Goal: Register for event/course

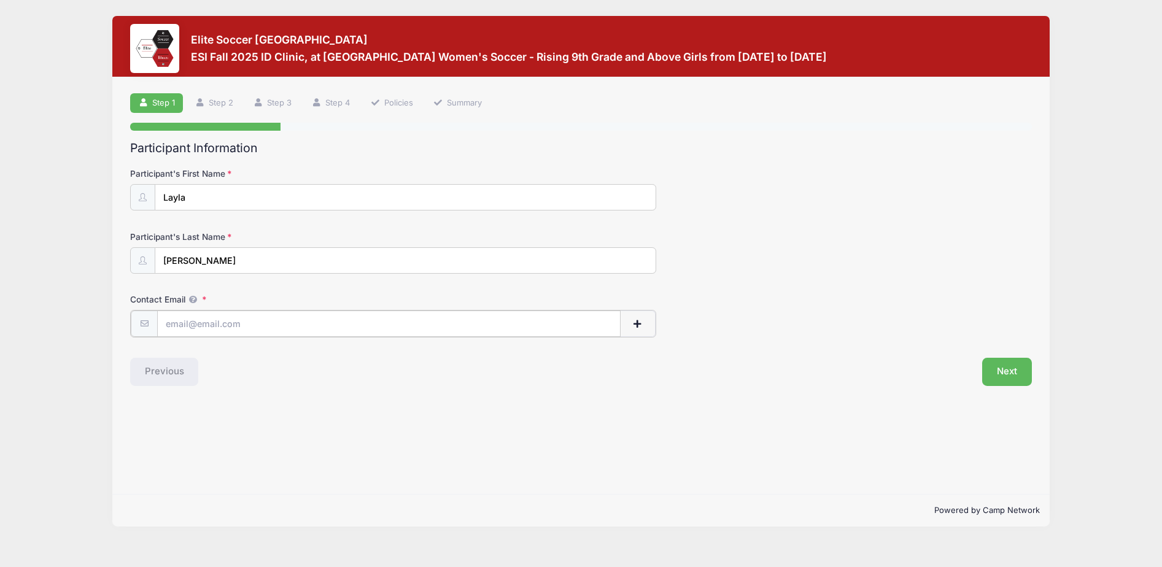
click at [267, 329] on input "Contact Email" at bounding box center [389, 324] width 464 height 26
drag, startPoint x: 280, startPoint y: 327, endPoint x: -7, endPoint y: 292, distance: 289.5
click at [0, 292] on html "Processing Request Please wait... Processing Request Please wait... Processing …" at bounding box center [581, 283] width 1162 height 567
type input "akanderian@gmail.com"
click at [1003, 373] on button "Next" at bounding box center [1007, 371] width 50 height 28
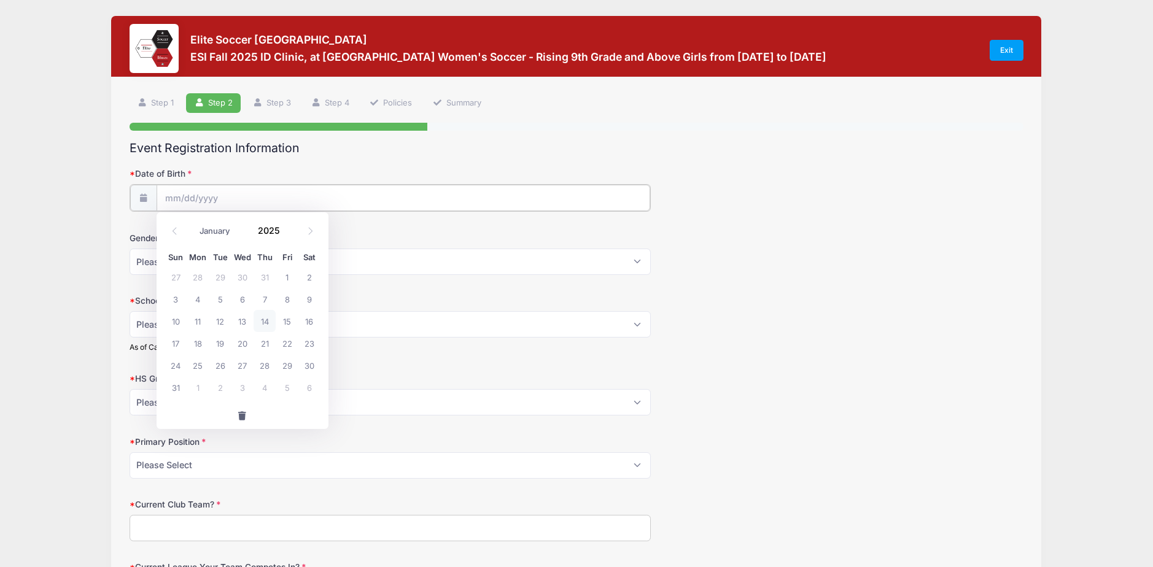
click at [276, 196] on input "Date of Birth" at bounding box center [404, 198] width 494 height 26
click at [273, 225] on input "2025" at bounding box center [272, 230] width 40 height 18
click at [285, 231] on span at bounding box center [287, 234] width 9 height 9
click at [285, 232] on span at bounding box center [287, 234] width 9 height 9
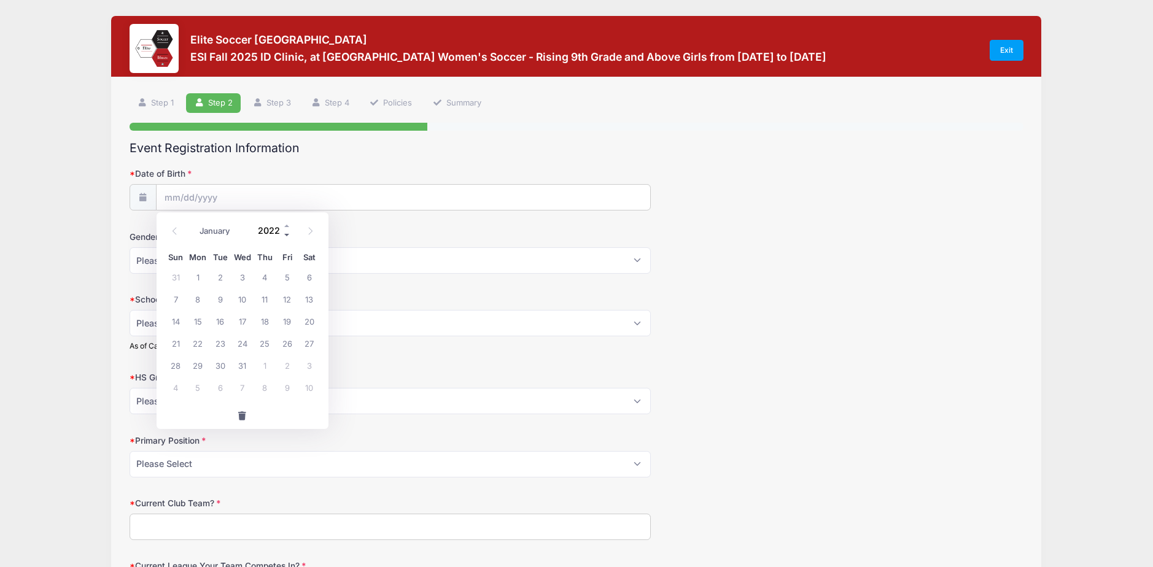
click at [286, 235] on span at bounding box center [287, 234] width 9 height 9
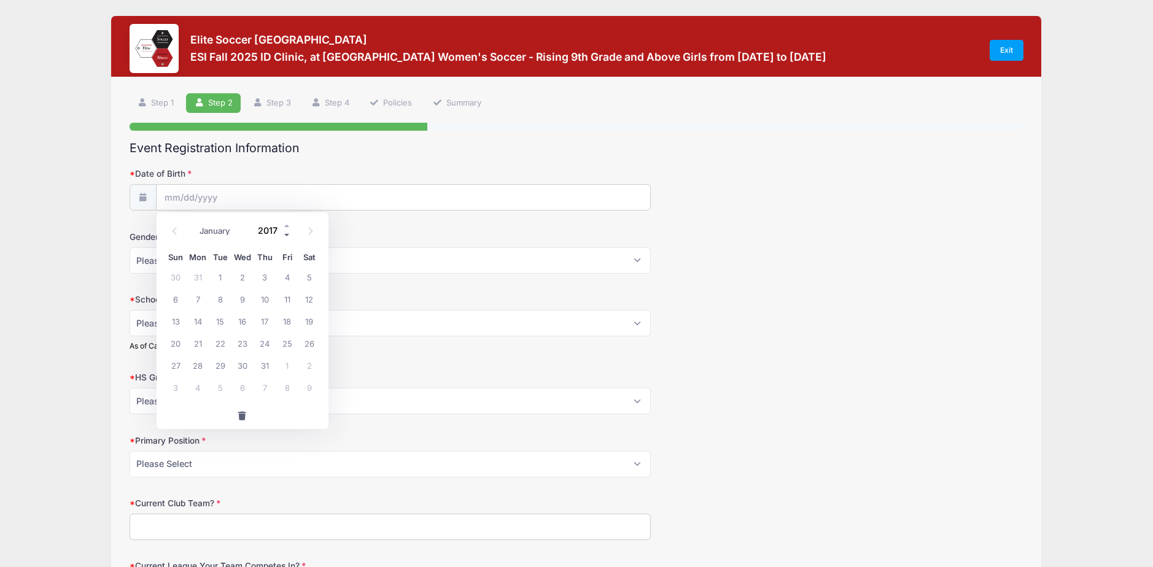
click at [286, 235] on span at bounding box center [287, 234] width 9 height 9
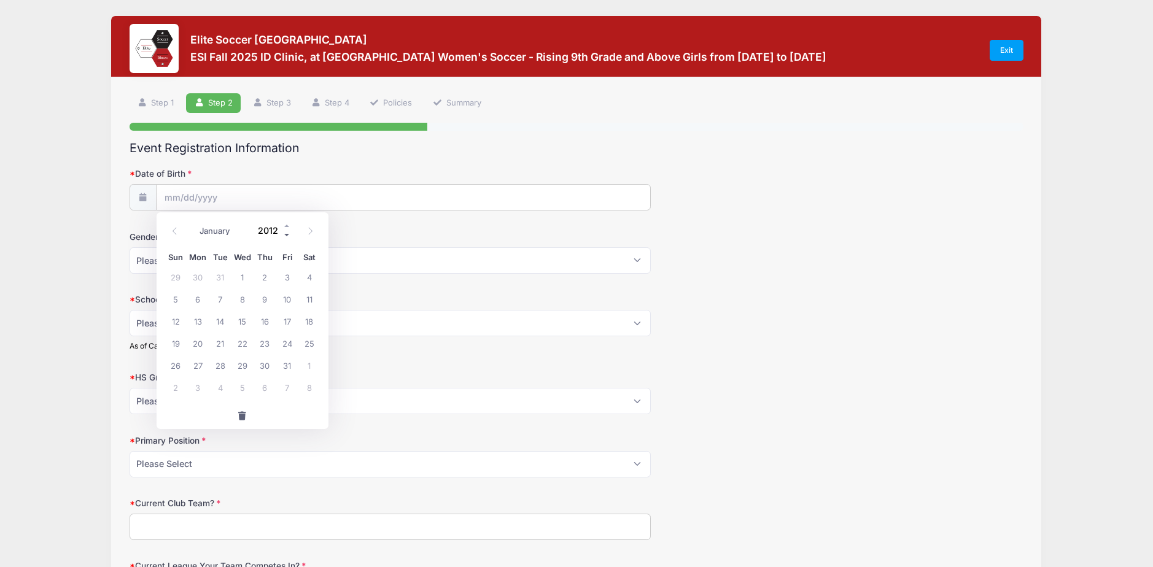
click at [286, 235] on span at bounding box center [287, 234] width 9 height 9
type input "2009"
click at [171, 227] on icon at bounding box center [175, 231] width 8 height 8
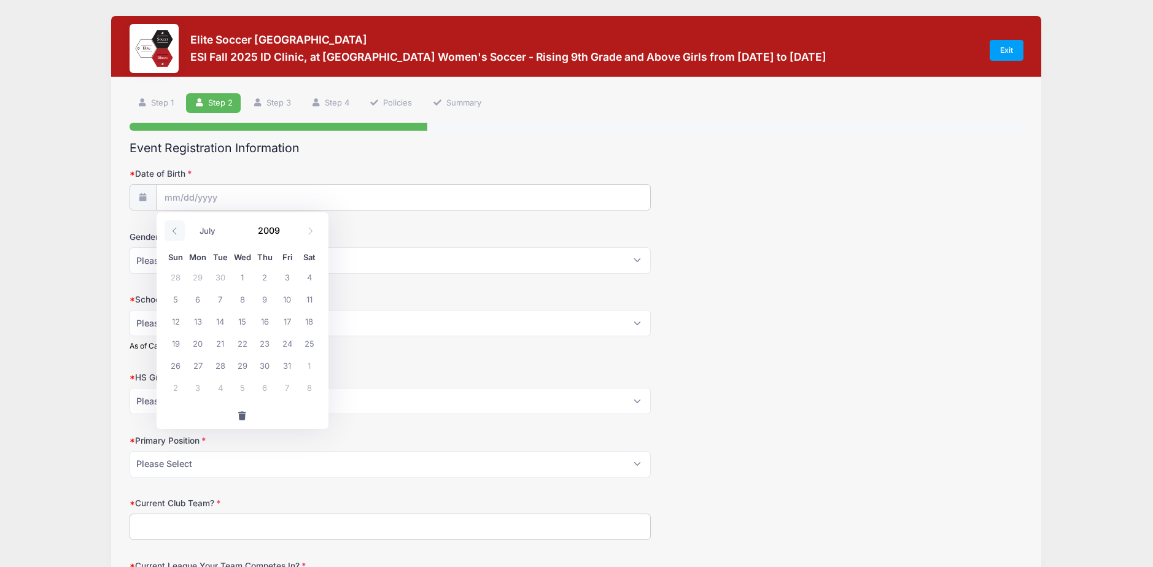
click at [173, 227] on icon at bounding box center [175, 231] width 8 height 8
click at [173, 229] on icon at bounding box center [175, 231] width 8 height 8
click at [175, 236] on span at bounding box center [175, 230] width 20 height 21
click at [174, 236] on span at bounding box center [175, 230] width 20 height 21
select select "2"
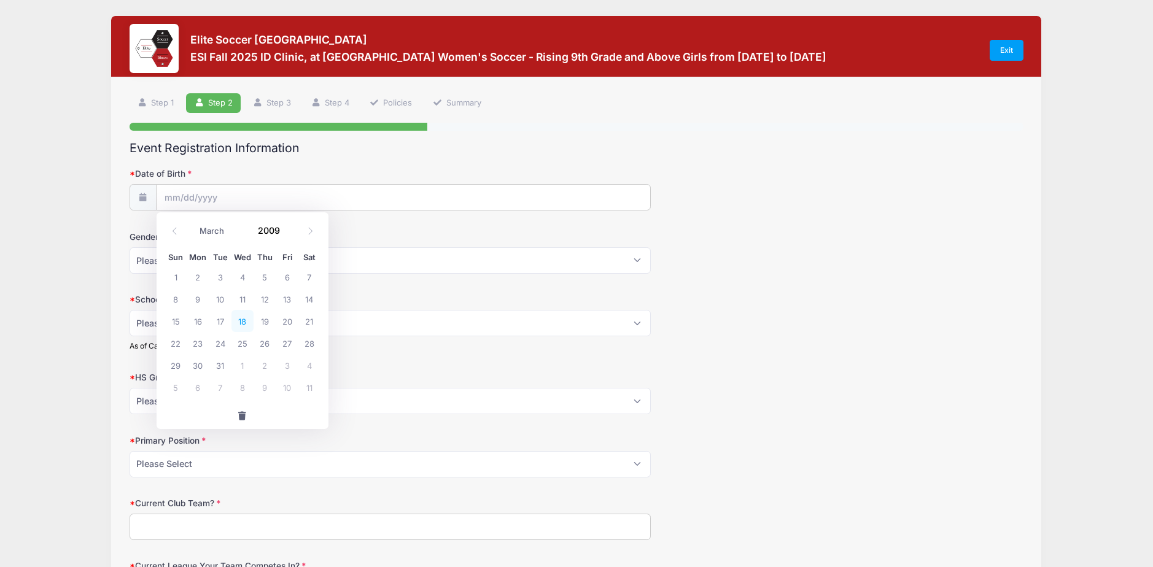
click at [244, 322] on span "18" at bounding box center [242, 321] width 22 height 22
type input "03/18/2009"
click at [216, 260] on select "Please Select Female Male" at bounding box center [391, 260] width 522 height 26
select select "Female"
click at [130, 247] on select "Please Select Female Male" at bounding box center [391, 260] width 522 height 26
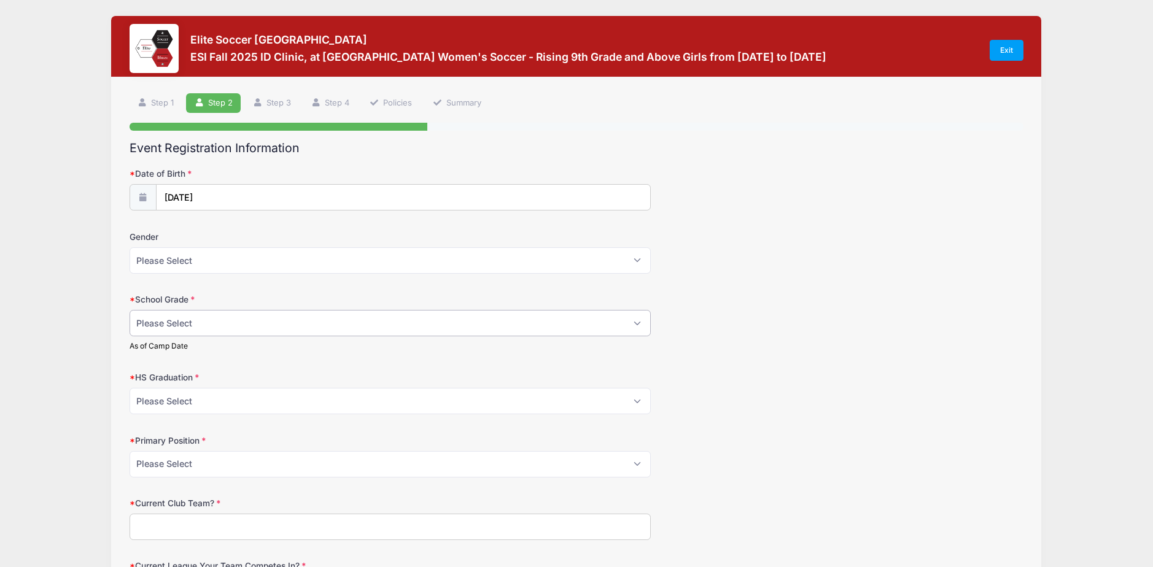
click at [208, 327] on select "Please Select Freshman Sophomore Junior Senior Graduated HS" at bounding box center [391, 323] width 522 height 26
select select "Junior"
click at [130, 310] on select "Please Select Freshman Sophomore Junior Senior Graduated HS" at bounding box center [391, 323] width 522 height 26
click at [197, 406] on select "Please Select 2021 2022 2023 2024 2025 2026 2027 2028 2029 2030" at bounding box center [391, 401] width 522 height 26
select select "2027"
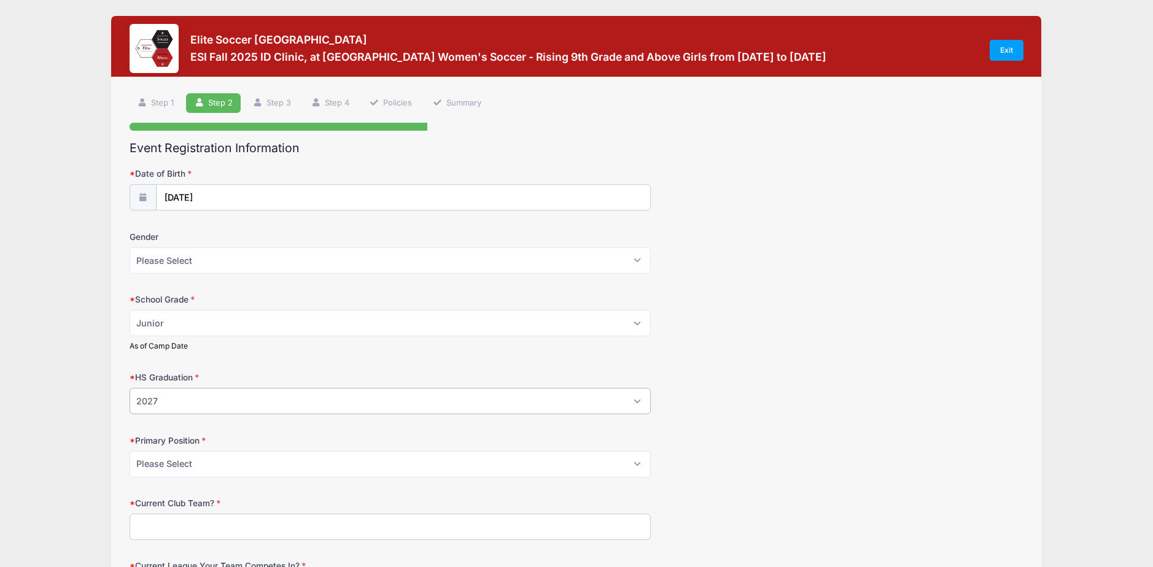
click at [130, 388] on select "Please Select 2021 2022 2023 2024 2025 2026 2027 2028 2029 2030" at bounding box center [391, 401] width 522 height 26
click at [194, 465] on select "Please Select GK Center Defender Wide Defender Center Midfielder Wide Forward C…" at bounding box center [391, 464] width 522 height 26
select select "Center Midfielder"
click at [130, 451] on select "Please Select GK Center Defender Wide Defender Center Midfielder Wide Forward C…" at bounding box center [391, 464] width 522 height 26
click at [223, 518] on input "Current Club Team?" at bounding box center [391, 527] width 522 height 26
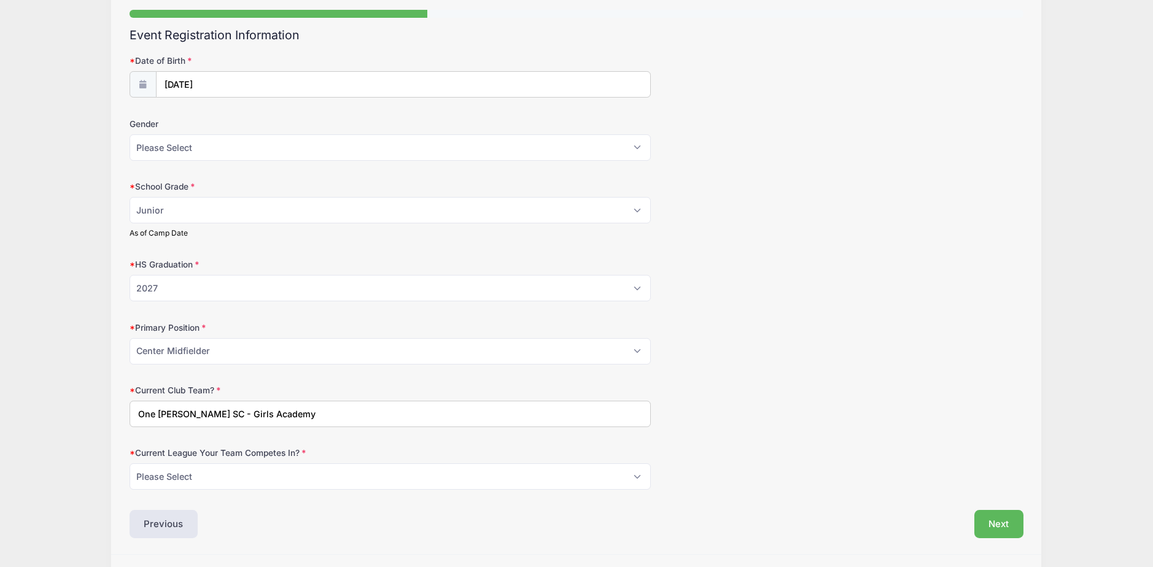
scroll to position [149, 0]
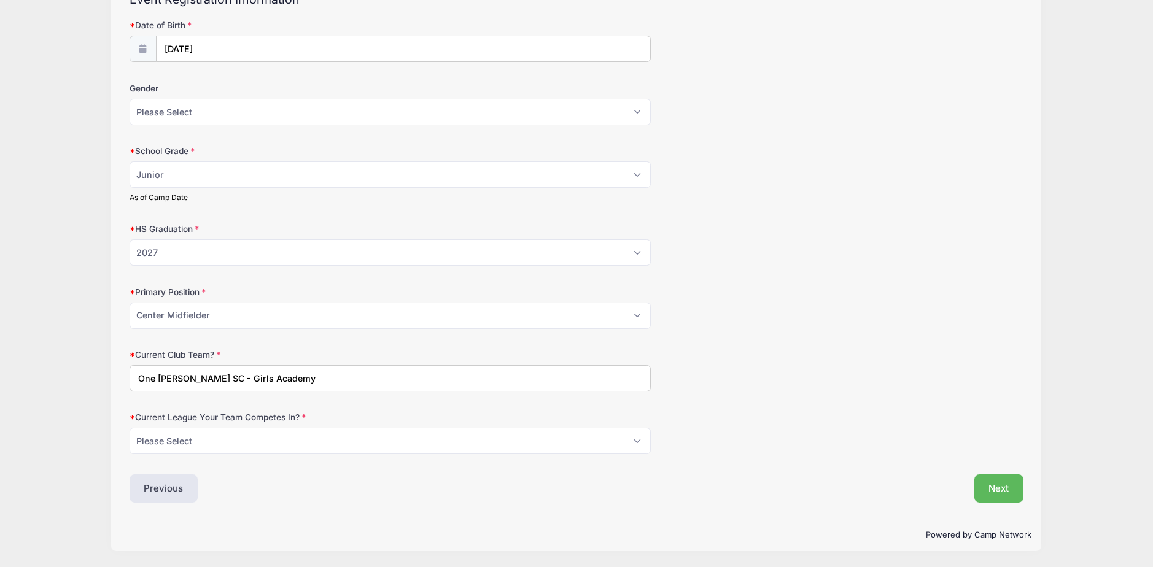
type input "One Knox SC - Girls Academy"
click at [243, 438] on select "Please Select ECNL ECRL GA Other" at bounding box center [391, 441] width 522 height 26
select select "GA"
click at [130, 428] on select "Please Select ECNL ECRL GA Other" at bounding box center [391, 441] width 522 height 26
click at [993, 493] on button "Next" at bounding box center [999, 489] width 50 height 28
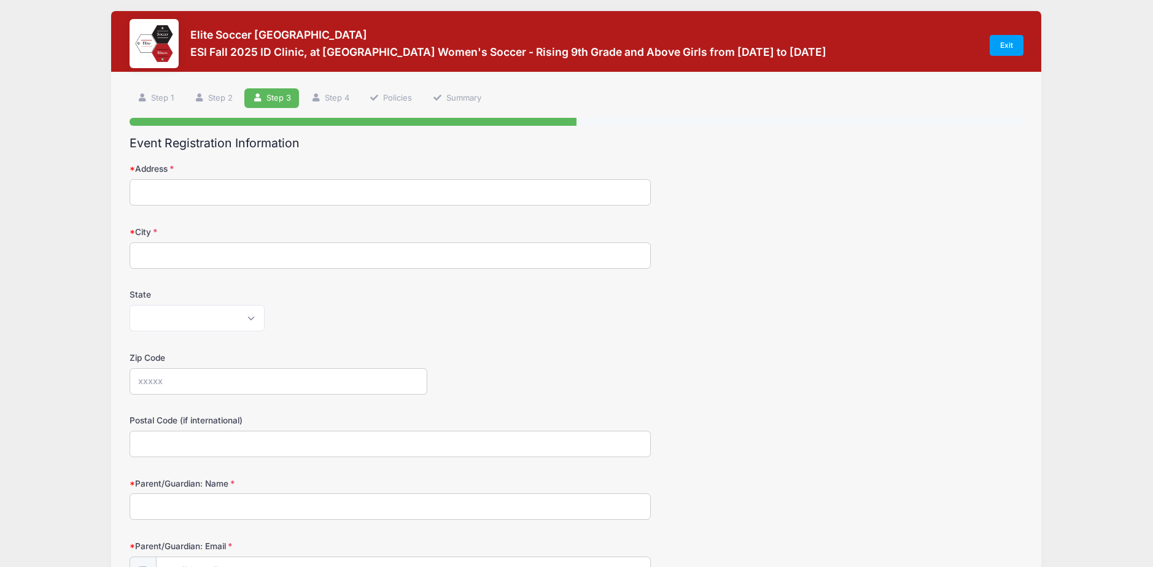
scroll to position [0, 0]
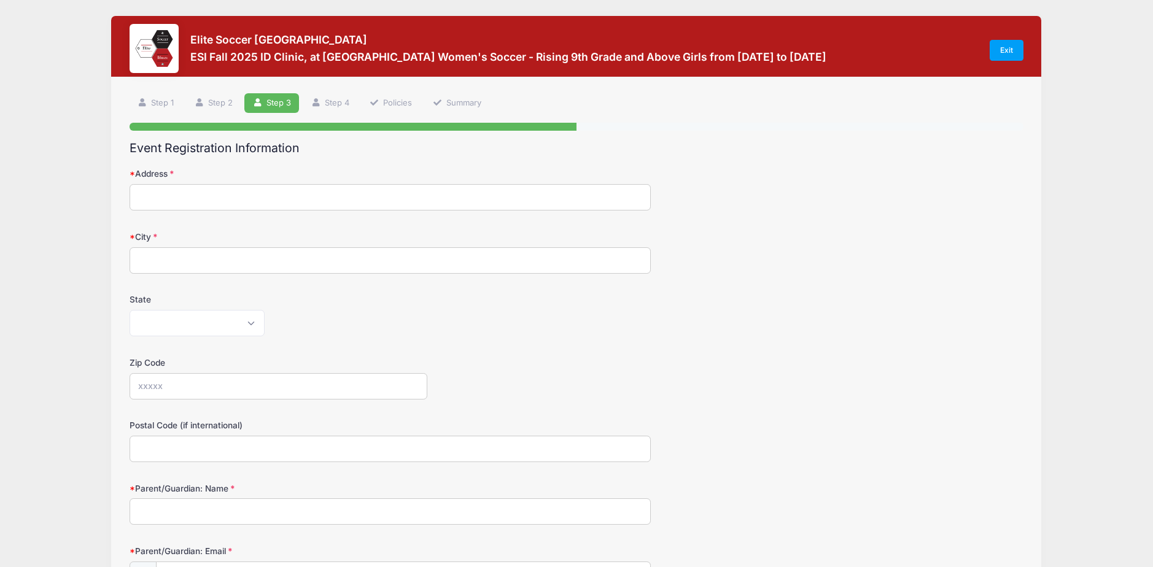
click at [179, 201] on input "Address" at bounding box center [391, 197] width 522 height 26
type input "10207 Thimble Fields Drive"
type input "Knoxville, TN"
type input "37922"
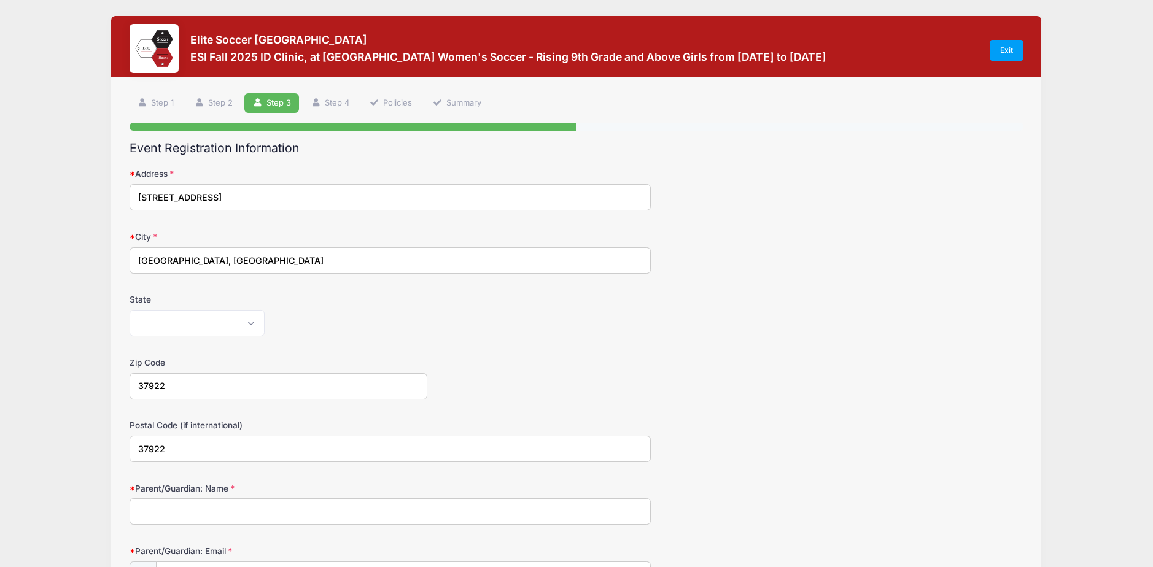
type input "akanderian@gmail.com"
type input "(703) 989-8736"
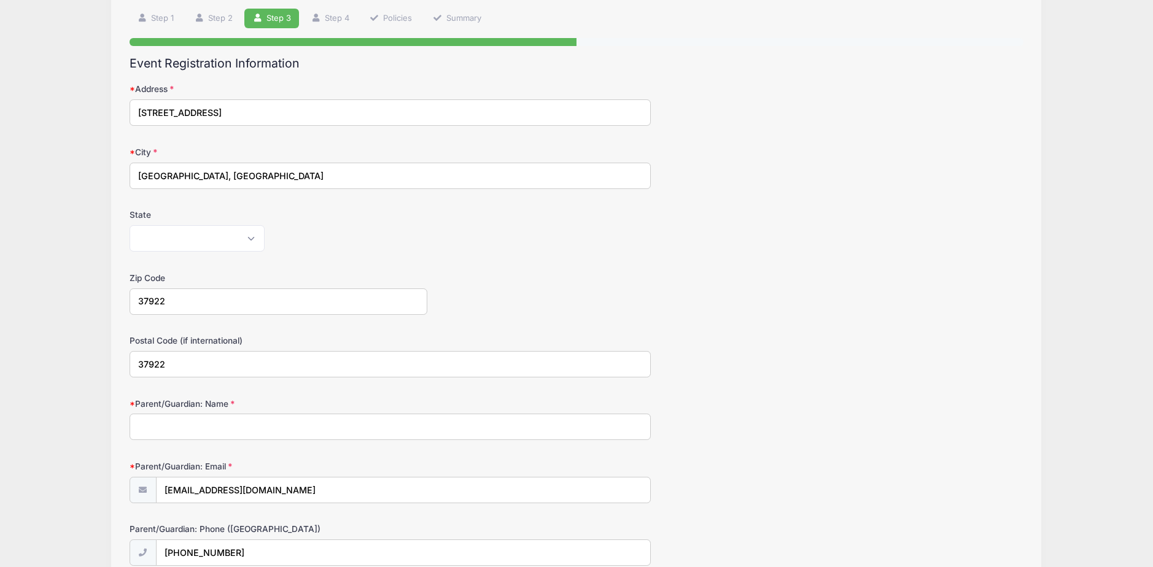
scroll to position [123, 0]
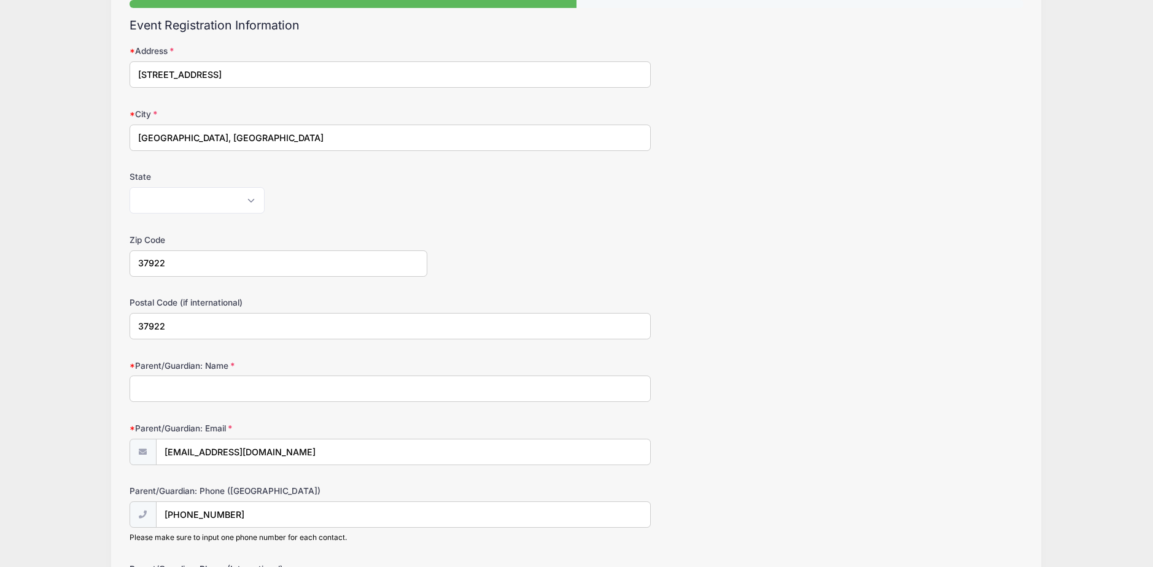
click at [226, 394] on input "Parent/Guardian: Name" at bounding box center [391, 389] width 522 height 26
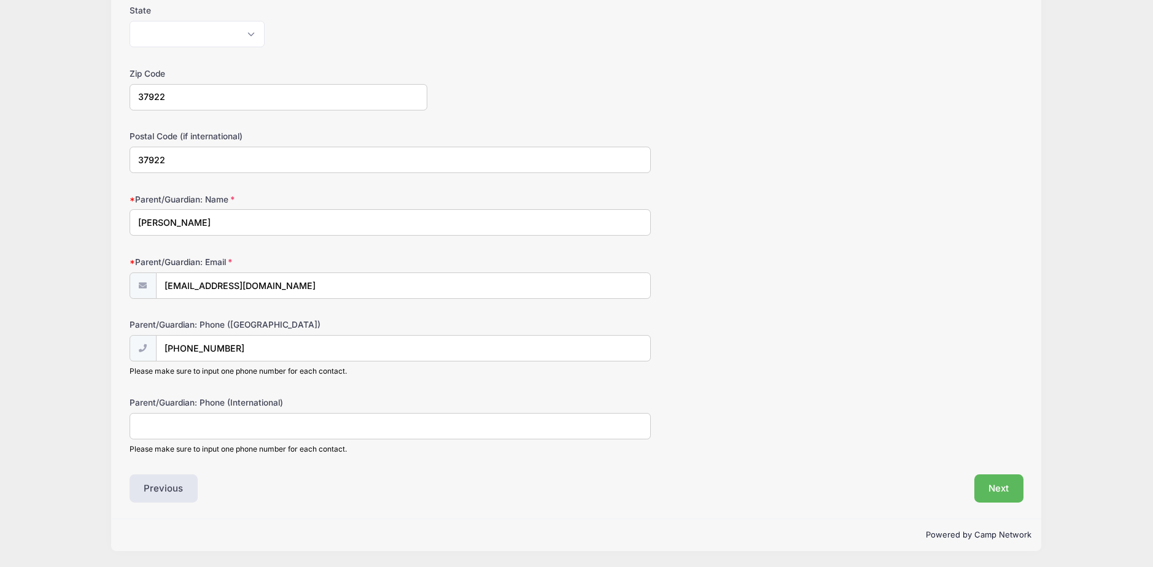
type input "Anne Kassira"
click at [220, 426] on input "Parent/Guardian: Phone (International)" at bounding box center [391, 426] width 522 height 26
click at [120, 424] on div "Step 3 /7 Step 1 Step 2 Step 3 Step 4 Policies Summary Participant Information …" at bounding box center [576, 153] width 930 height 731
click at [994, 492] on button "Next" at bounding box center [999, 489] width 50 height 28
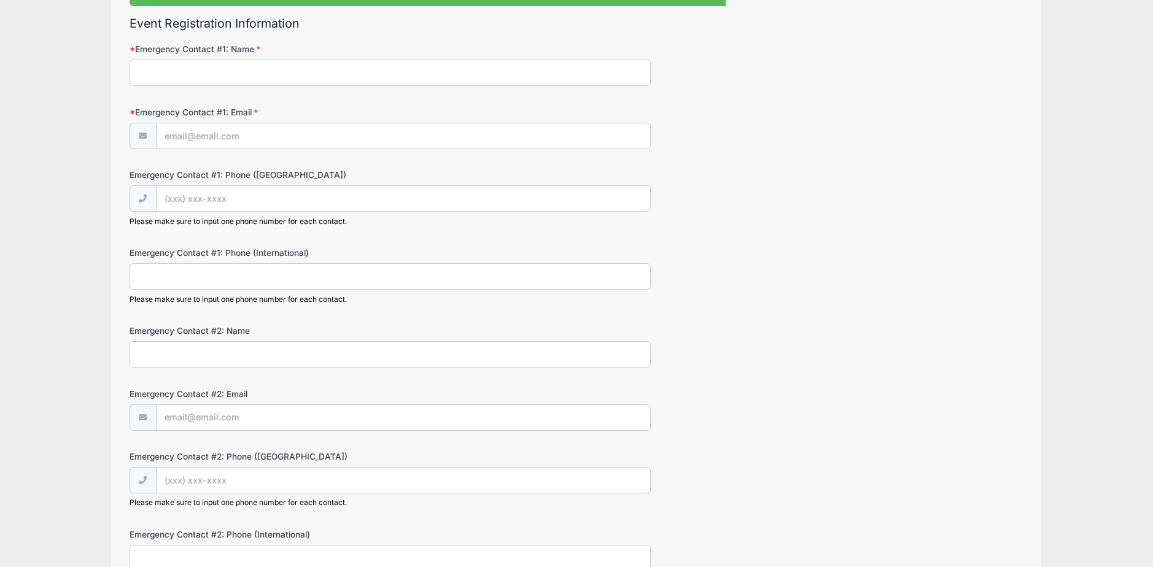
scroll to position [0, 0]
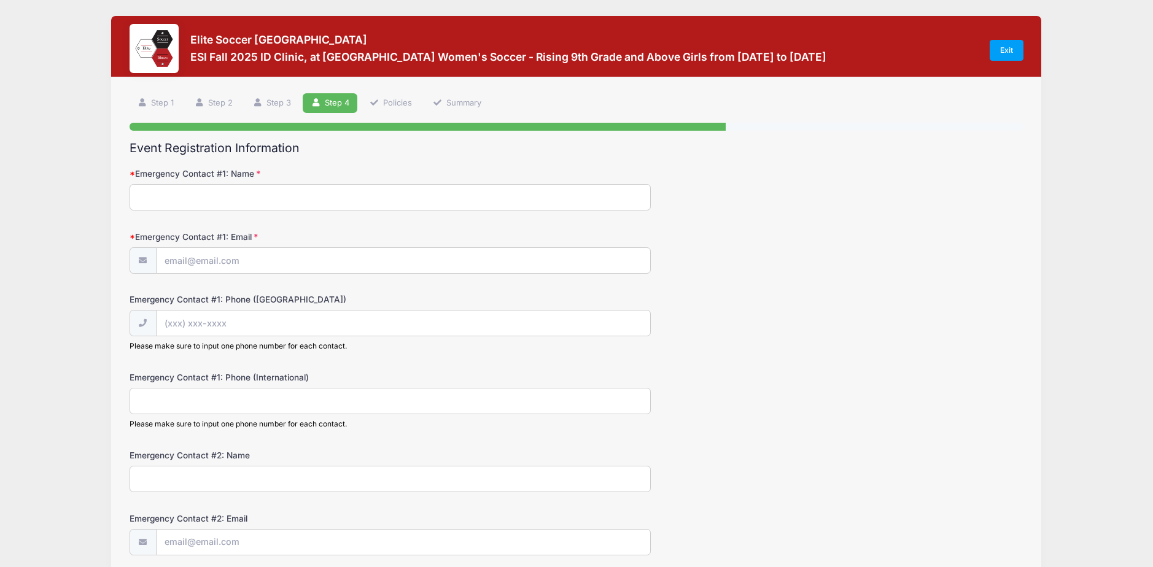
click at [197, 192] on input "Emergency Contact #1: Name" at bounding box center [391, 197] width 522 height 26
type input "Gassan Kassira"
type input "gkassira@gmail.com"
click at [236, 329] on input "Emergency Contact #1: Phone (United States)" at bounding box center [404, 324] width 494 height 26
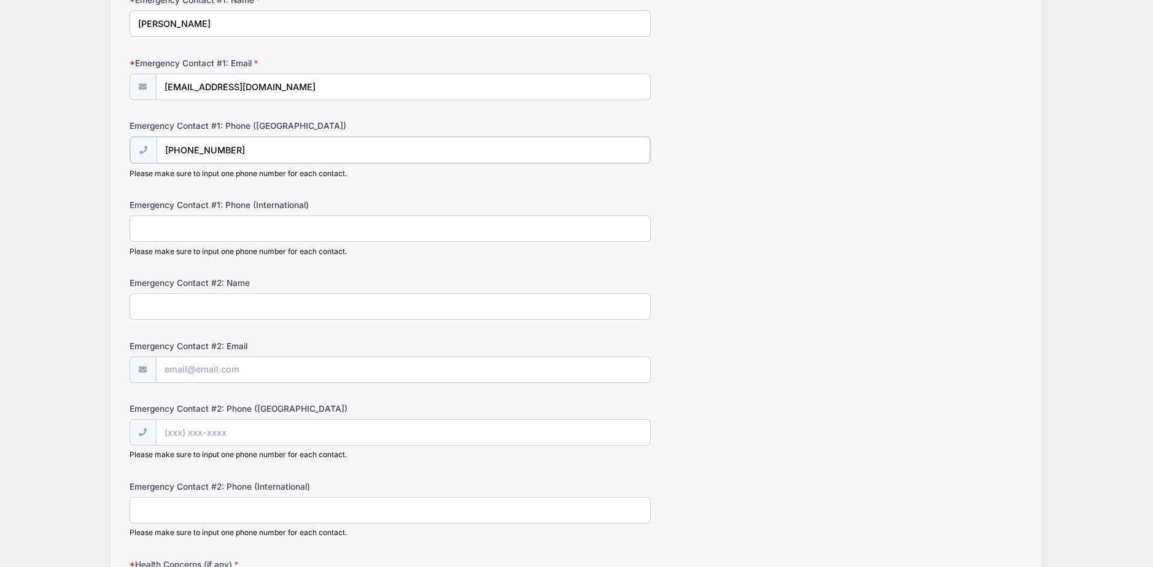
scroll to position [184, 0]
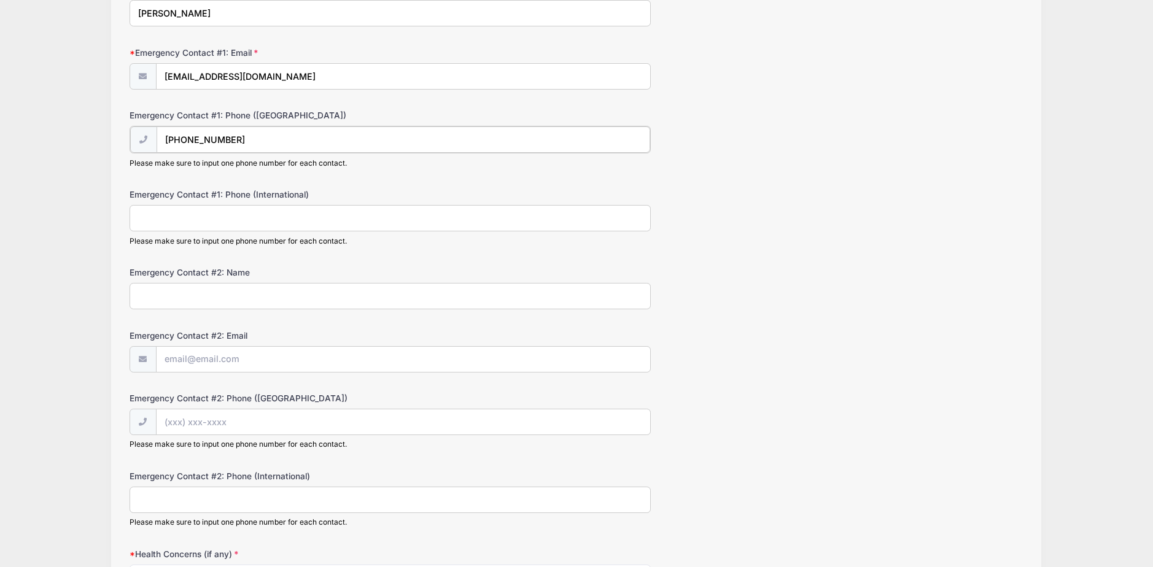
type input "(703) 989-8213"
click at [257, 301] on input "Emergency Contact #2: Name" at bounding box center [391, 295] width 522 height 26
type input "Anne Kassira"
type input "akanderian@gmail.com"
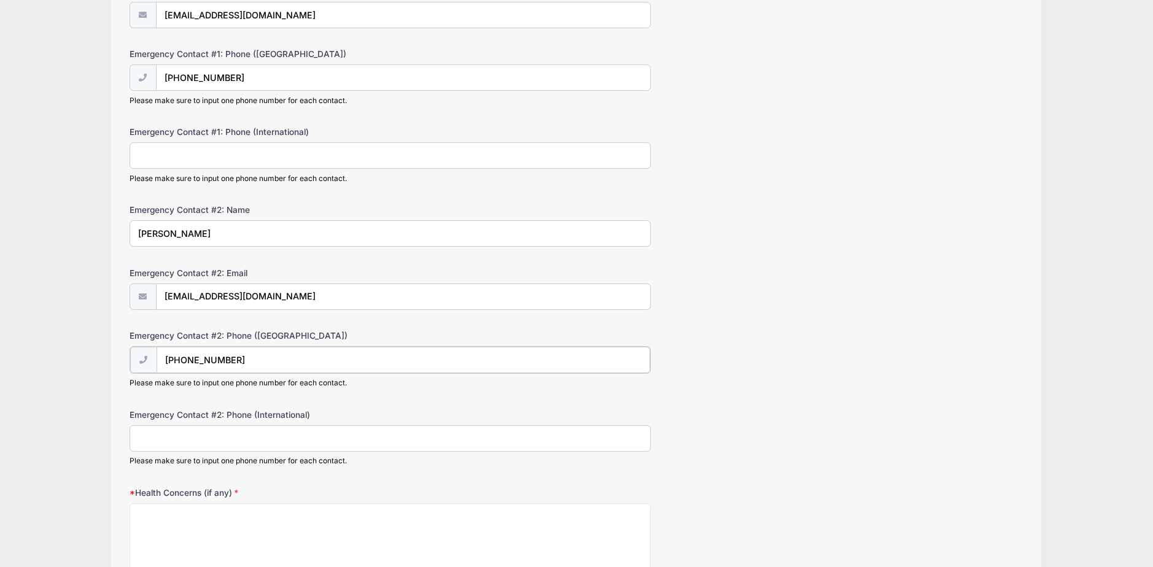
scroll to position [430, 0]
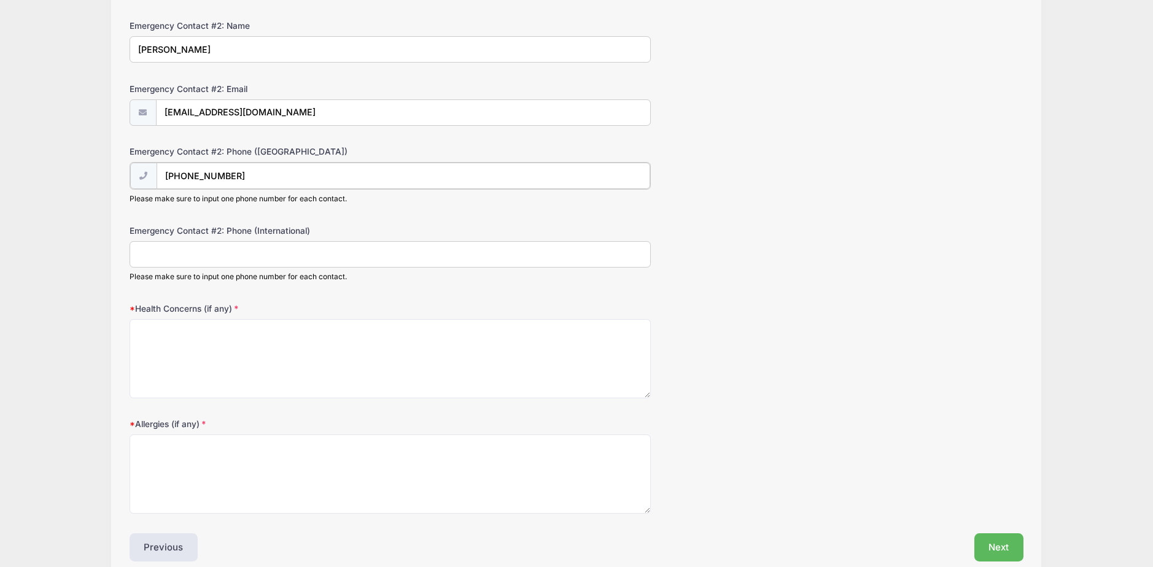
type input "(703) 989-8736"
click at [237, 329] on textarea "Health Concerns (if any)" at bounding box center [391, 357] width 522 height 79
type textarea "None"
click at [214, 478] on textarea "Allergies (if any)" at bounding box center [391, 472] width 522 height 79
type textarea "None"
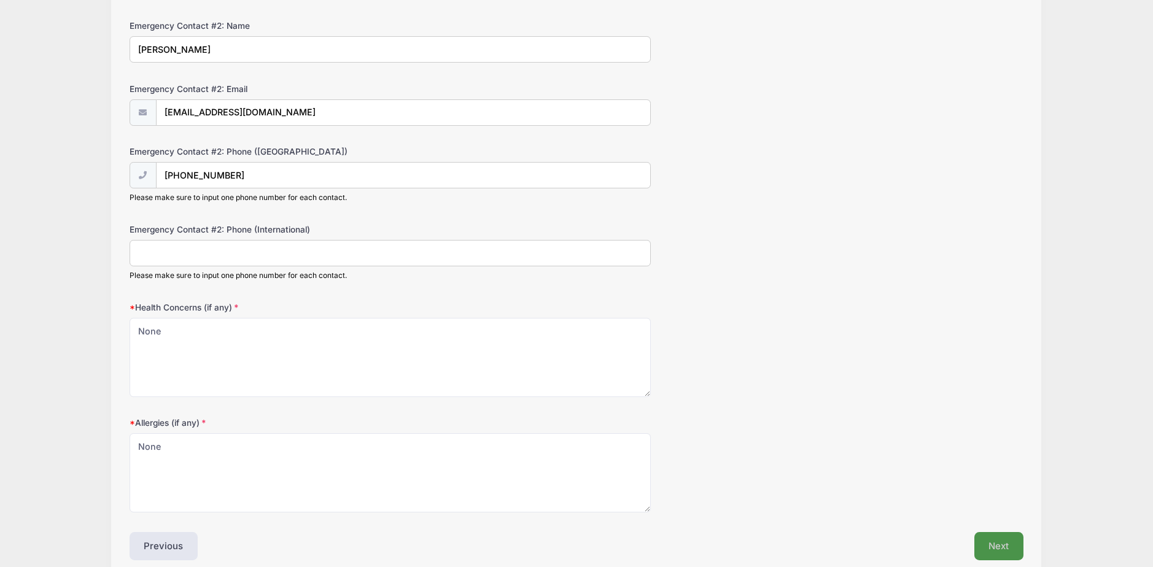
click at [992, 543] on button "Next" at bounding box center [999, 546] width 50 height 28
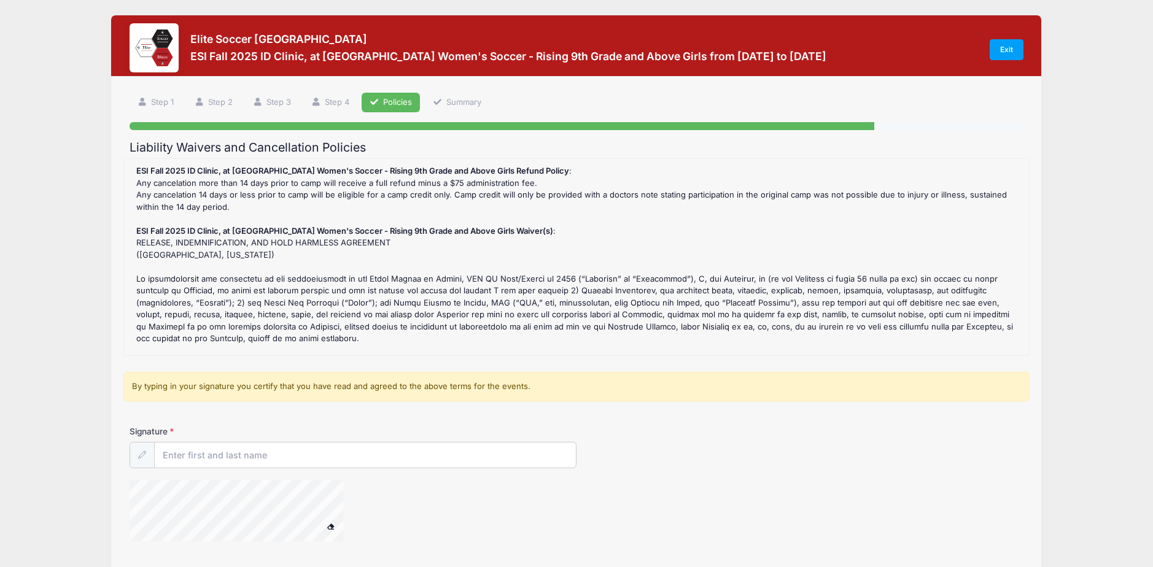
scroll to position [0, 0]
click at [242, 462] on input "Signature" at bounding box center [365, 456] width 421 height 26
type input "Anne K Kassira"
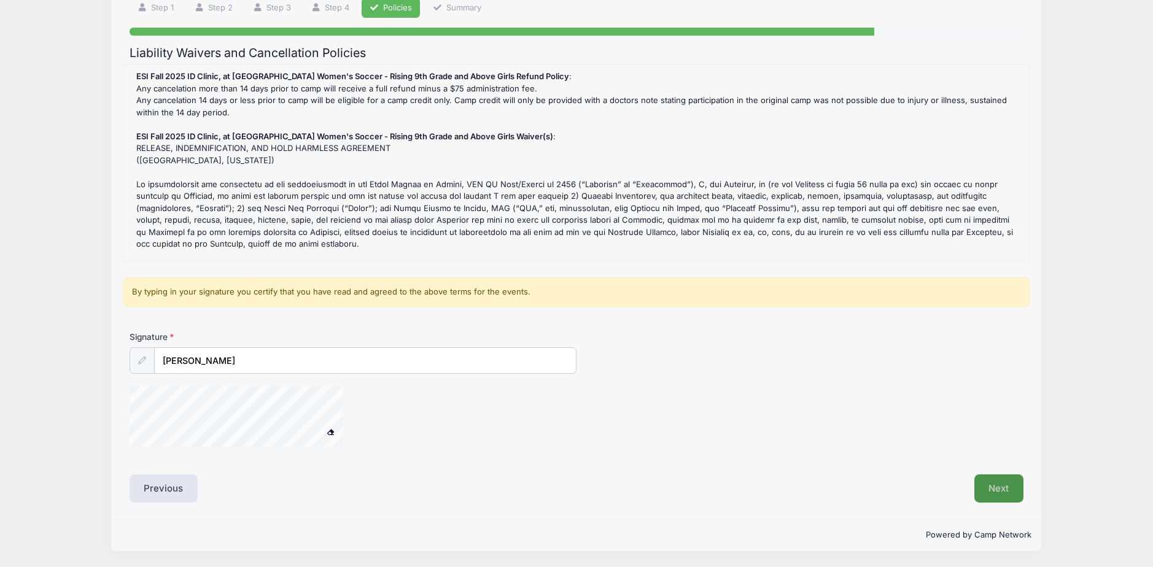
scroll to position [95, 0]
click at [996, 493] on button "Next" at bounding box center [999, 489] width 50 height 28
click at [998, 489] on button "Next" at bounding box center [999, 489] width 50 height 28
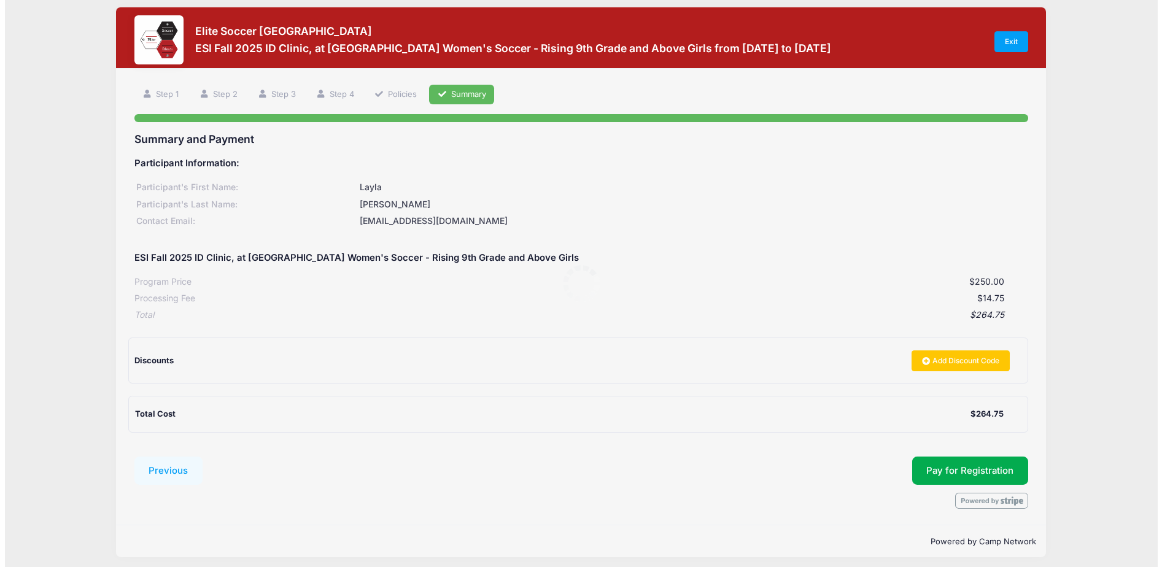
scroll to position [0, 0]
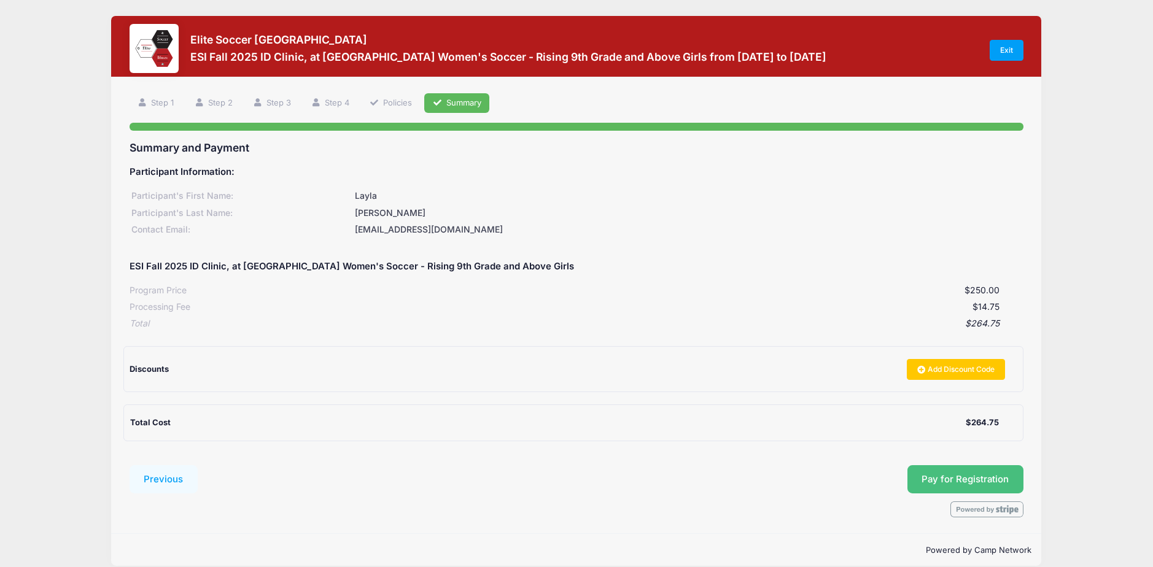
click at [964, 481] on span "Pay for Registration" at bounding box center [965, 479] width 87 height 11
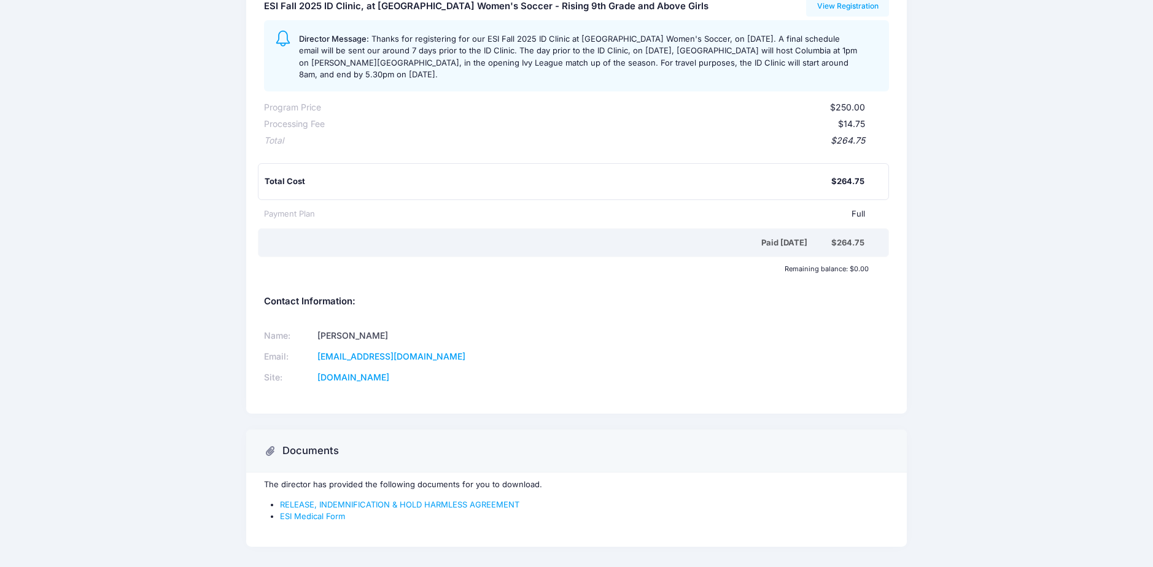
scroll to position [201, 0]
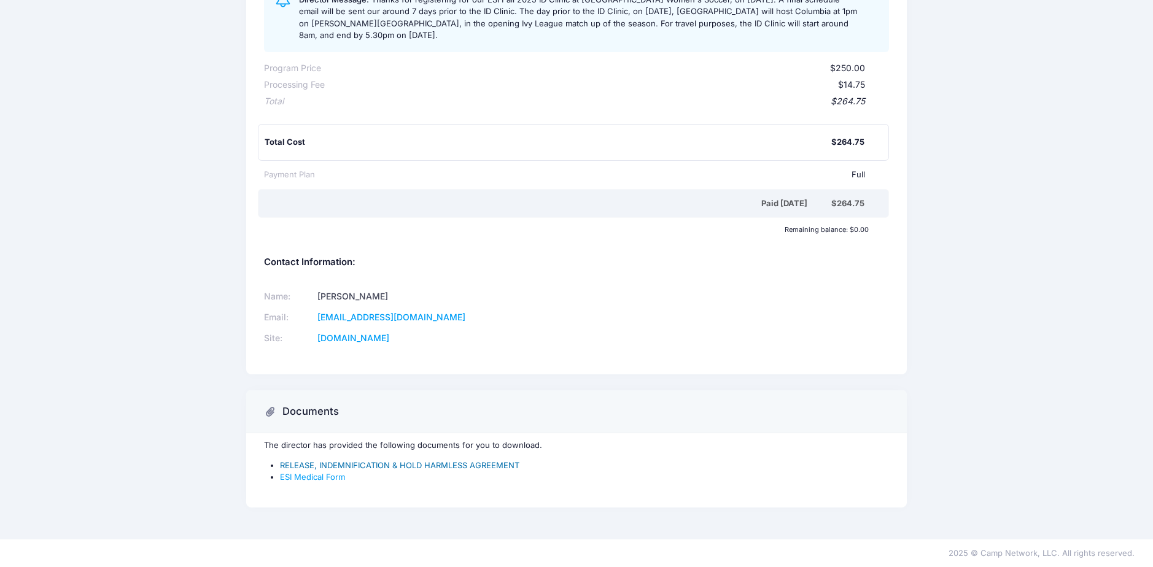
click at [388, 467] on link "RELEASE, INDEMNIFICATION & HOLD HARMLESS AGREEMENT" at bounding box center [399, 465] width 239 height 10
click at [305, 479] on link "ESI Medical Form" at bounding box center [312, 477] width 65 height 10
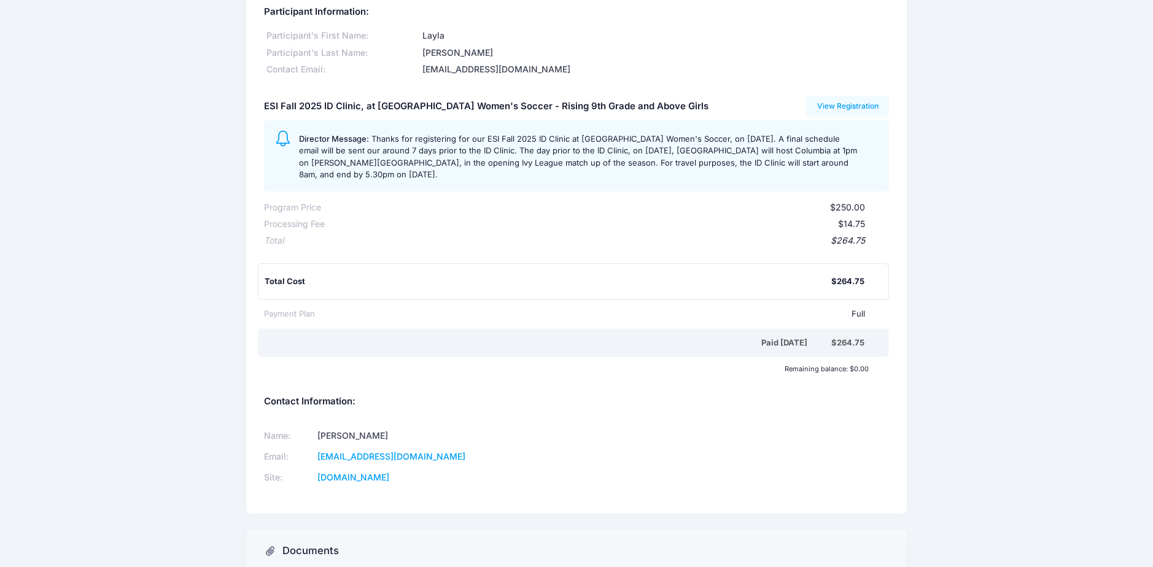
scroll to position [0, 0]
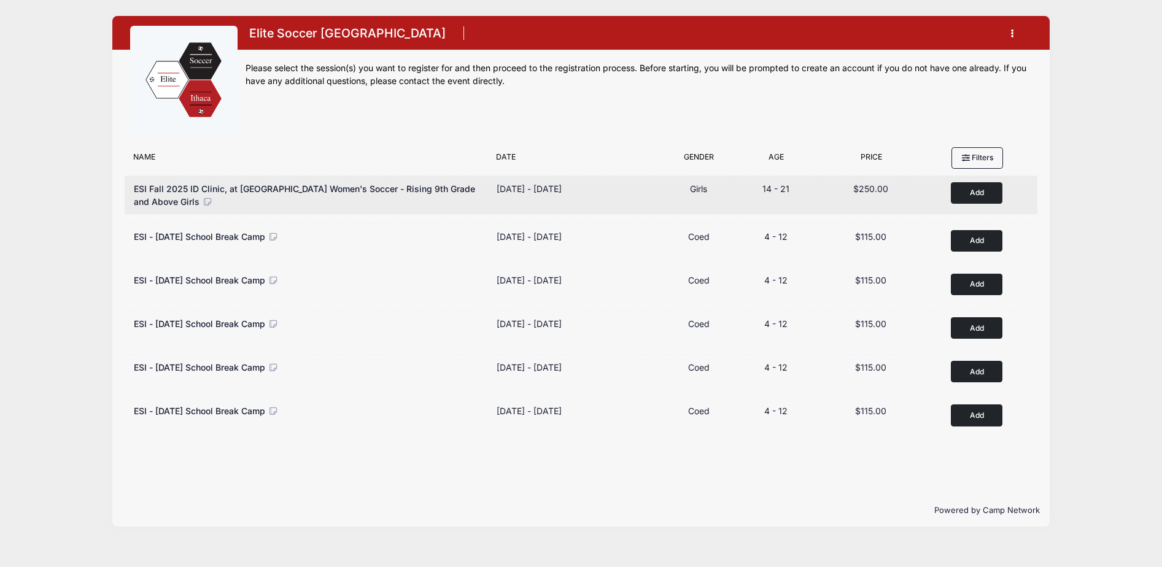
click at [226, 200] on div "ESI Fall 2025 ID Clinic, at [GEOGRAPHIC_DATA] Women's Soccer - Rising 9th Grade…" at bounding box center [309, 195] width 351 height 26
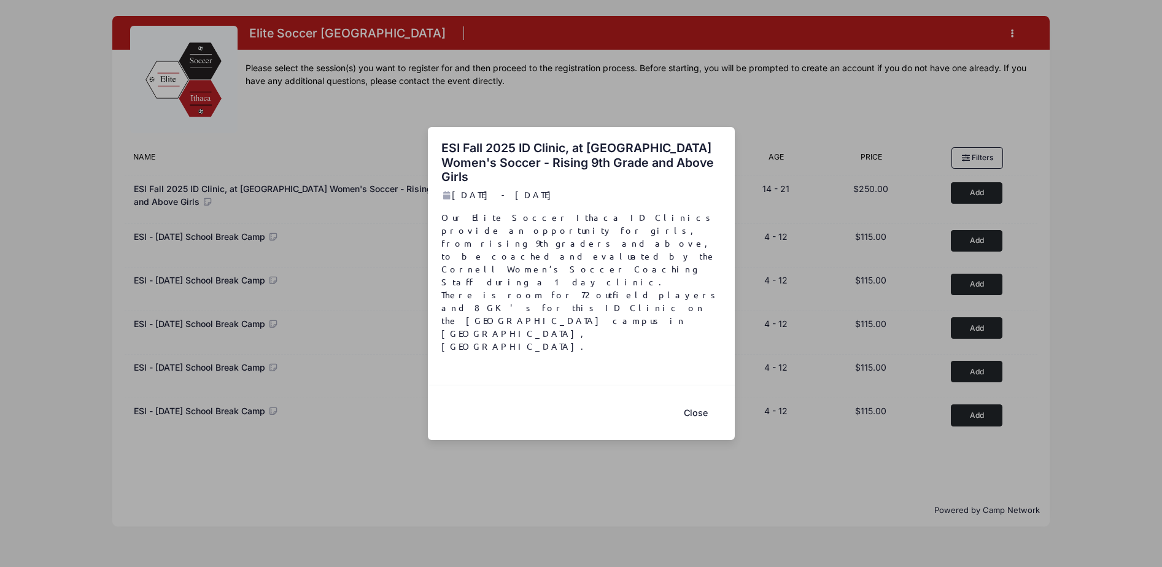
click at [693, 400] on button "Close" at bounding box center [696, 413] width 49 height 26
